Goal: Information Seeking & Learning: Compare options

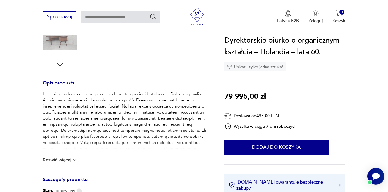
scroll to position [207, 0]
click at [50, 162] on button "Rozwiń więcej" at bounding box center [60, 159] width 35 height 6
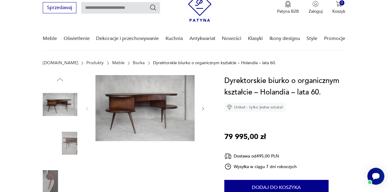
scroll to position [0, 0]
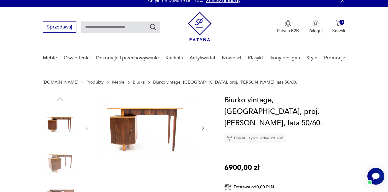
scroll to position [6, 0]
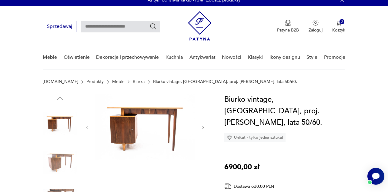
click at [120, 133] on img at bounding box center [144, 127] width 99 height 66
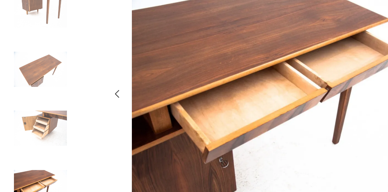
click at [73, 96] on icon "button" at bounding box center [76, 92] width 7 height 7
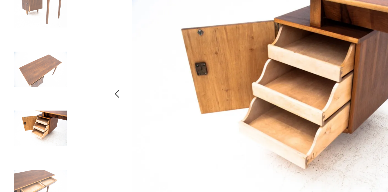
click at [73, 96] on icon "button" at bounding box center [76, 92] width 7 height 7
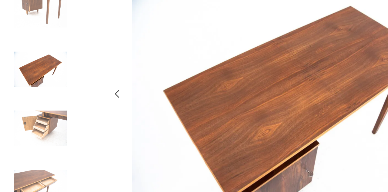
click at [75, 96] on icon "button" at bounding box center [76, 92] width 7 height 7
